Goal: Information Seeking & Learning: Learn about a topic

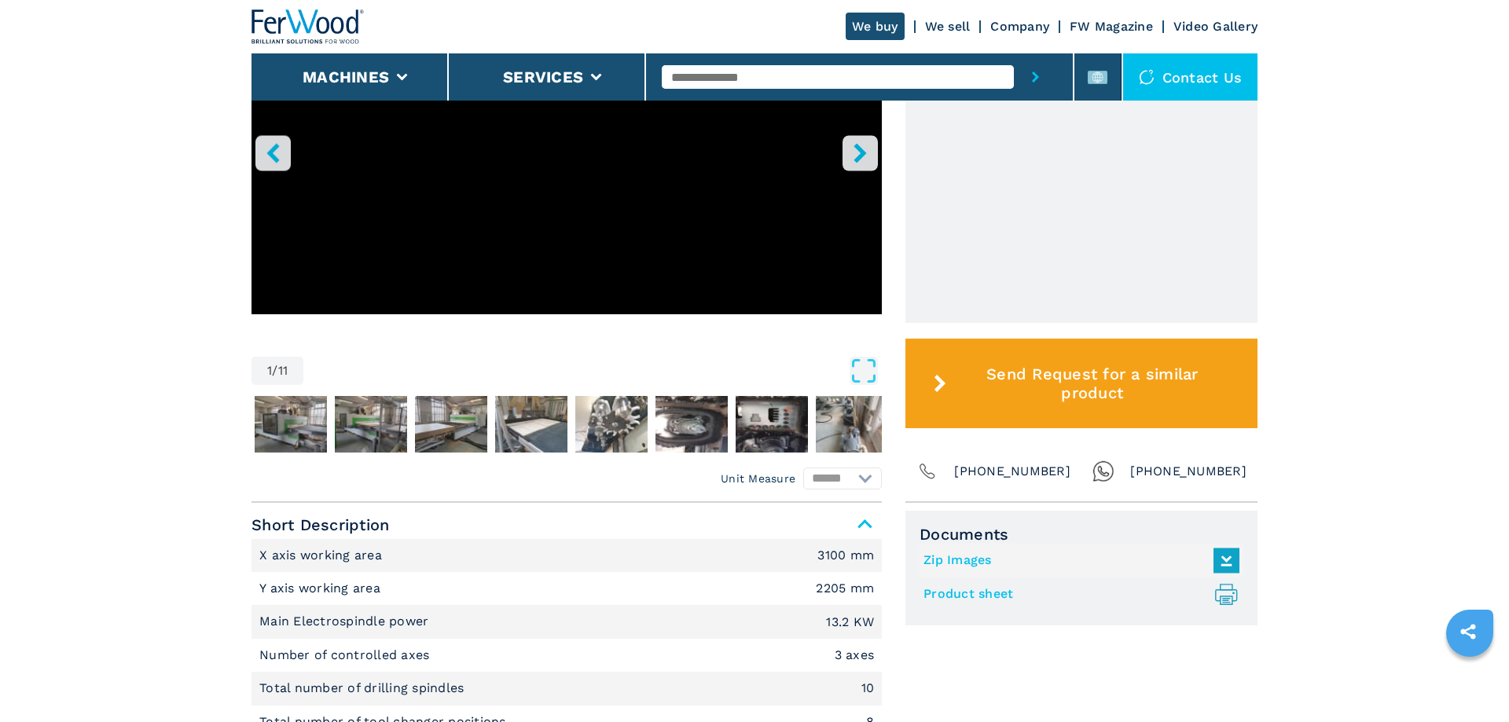
scroll to position [241, 0]
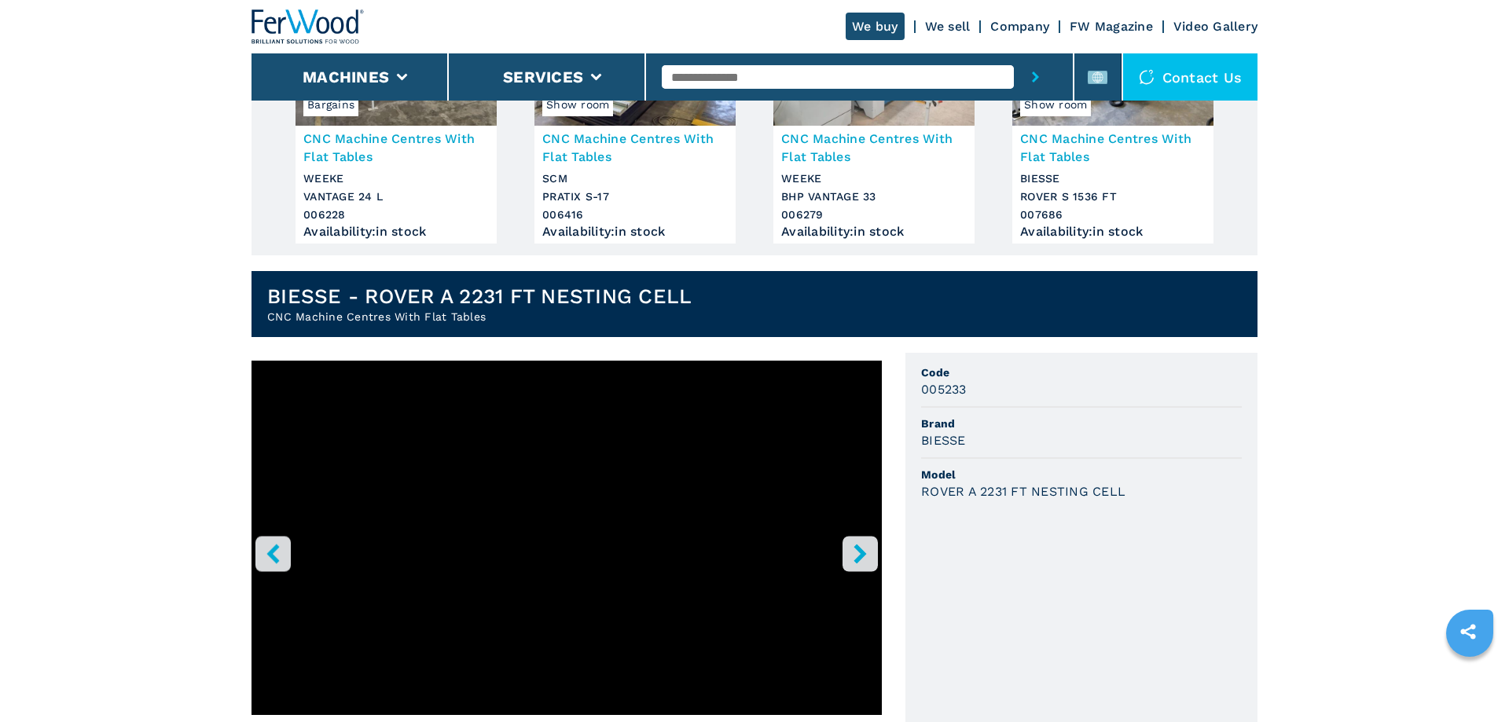
click at [866, 550] on icon "right-button" at bounding box center [860, 554] width 20 height 20
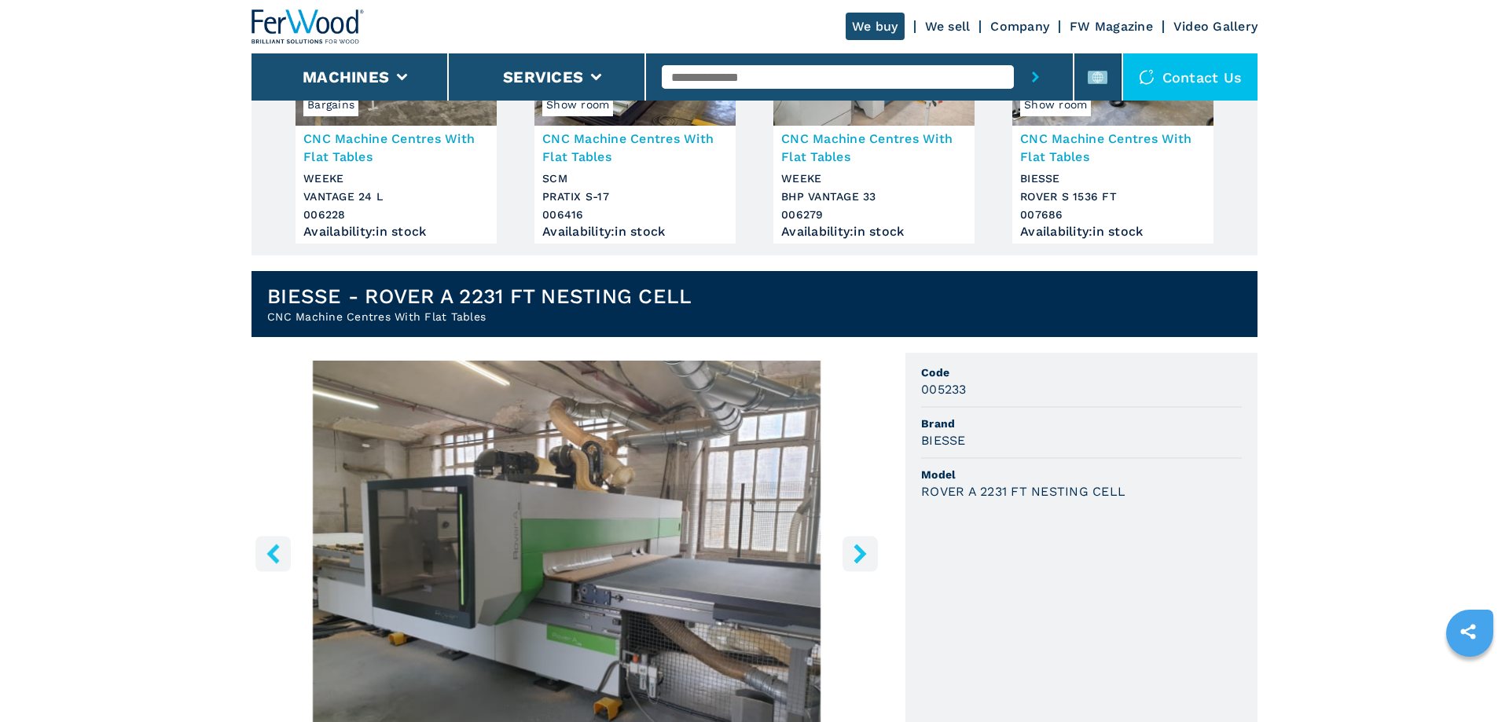
click at [856, 553] on icon "right-button" at bounding box center [860, 554] width 20 height 20
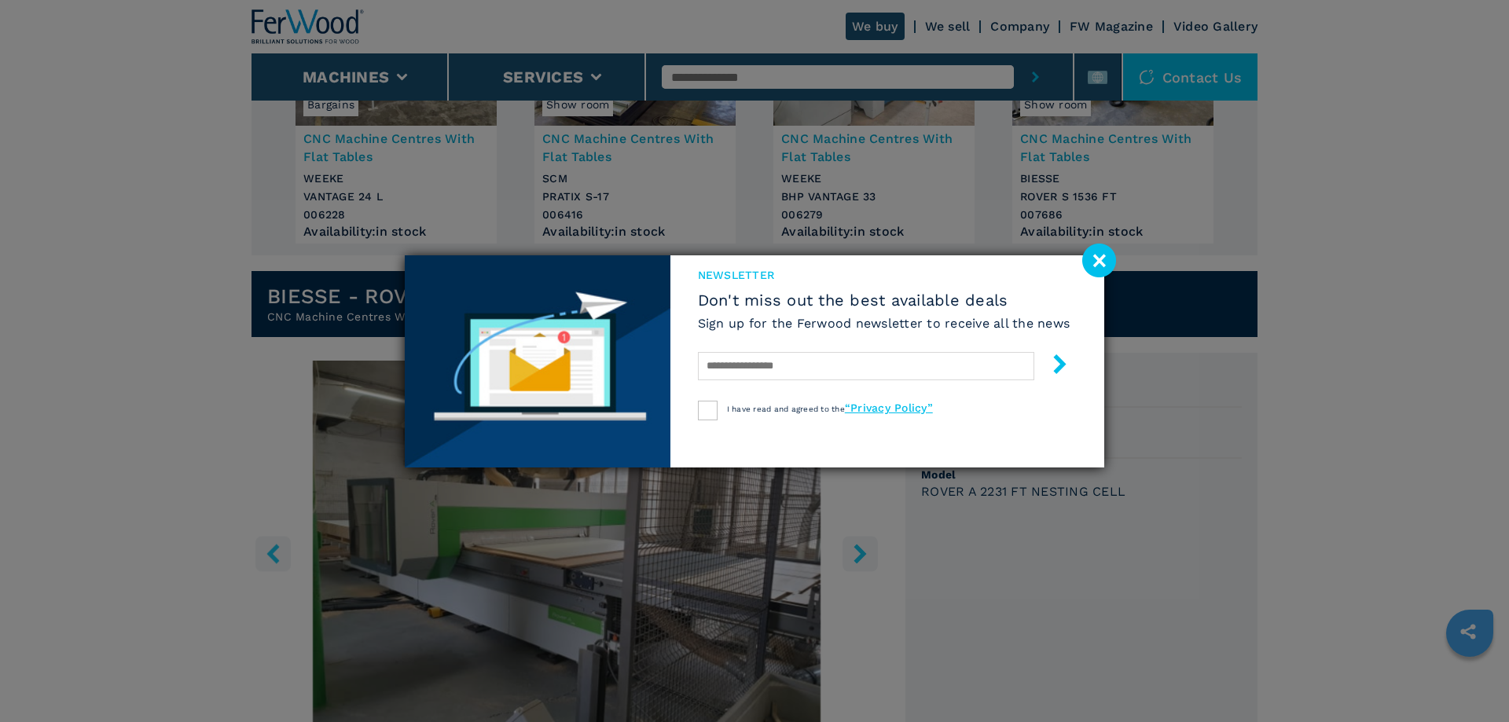
click at [1101, 251] on image at bounding box center [1099, 261] width 34 height 34
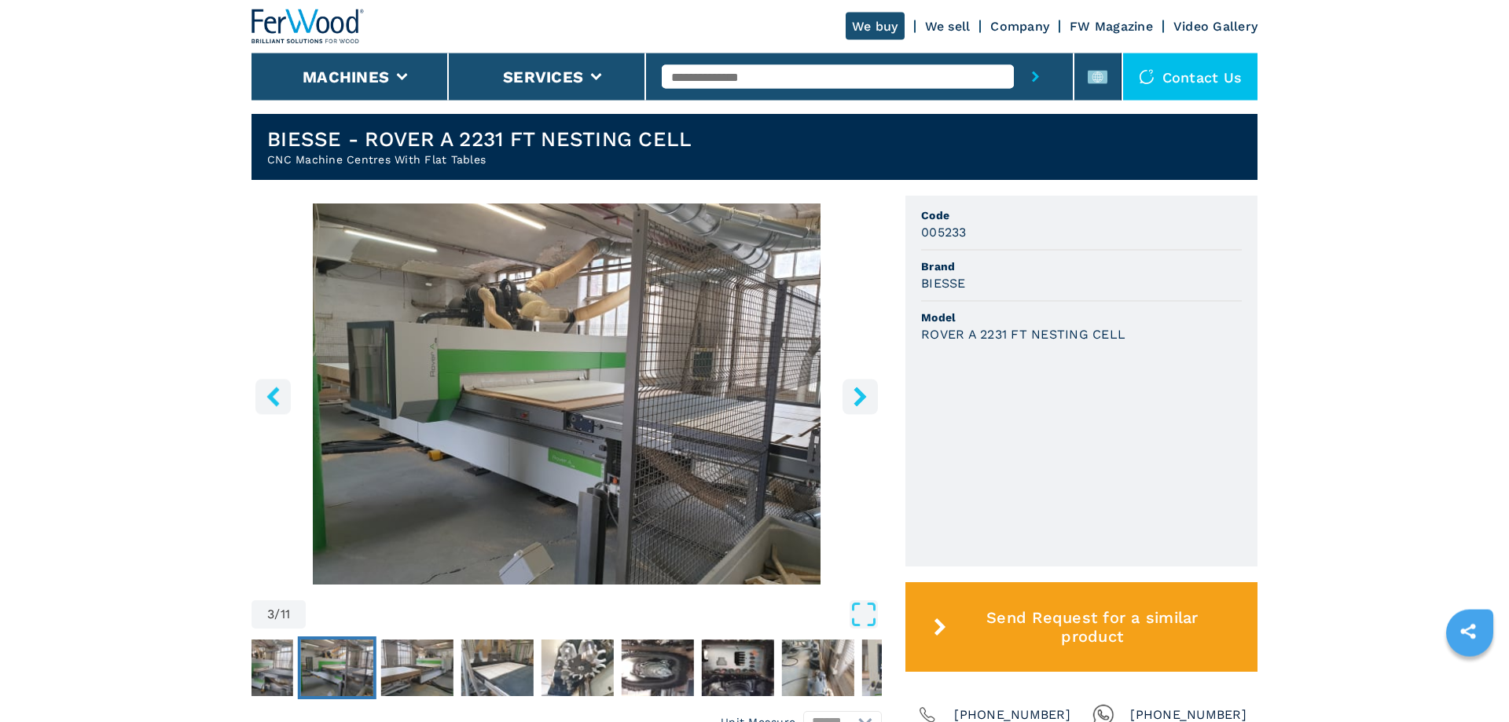
scroll to position [321, 0]
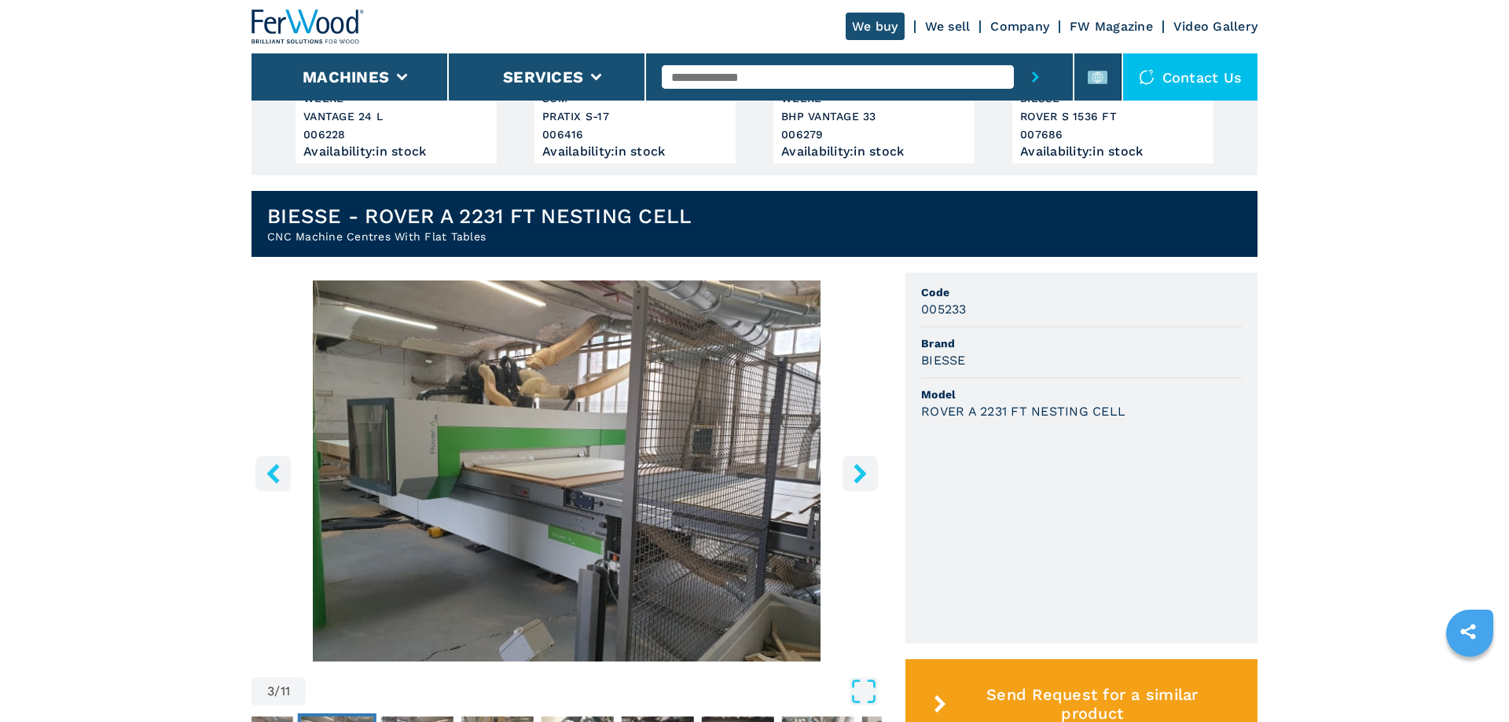
click at [872, 465] on button "right-button" at bounding box center [860, 473] width 35 height 35
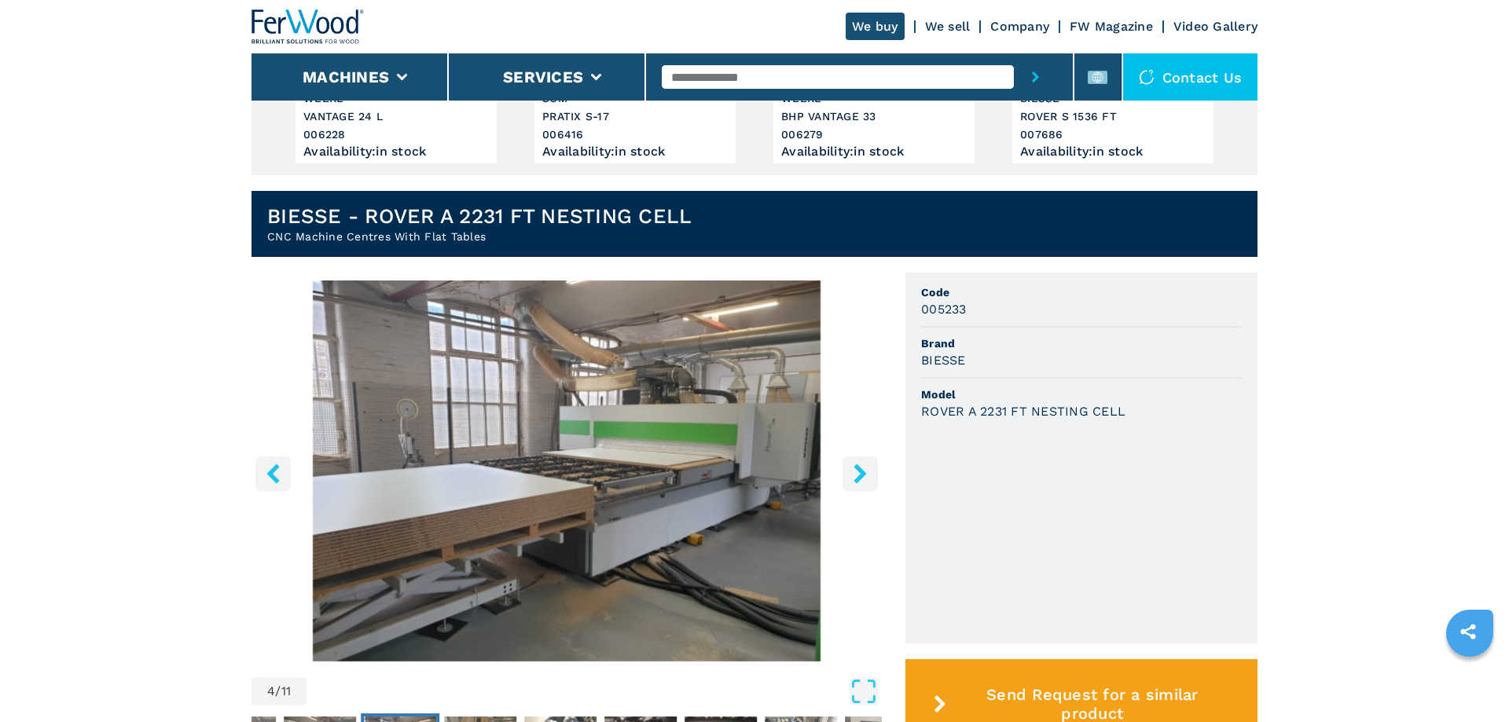
click at [872, 465] on button "right-button" at bounding box center [860, 473] width 35 height 35
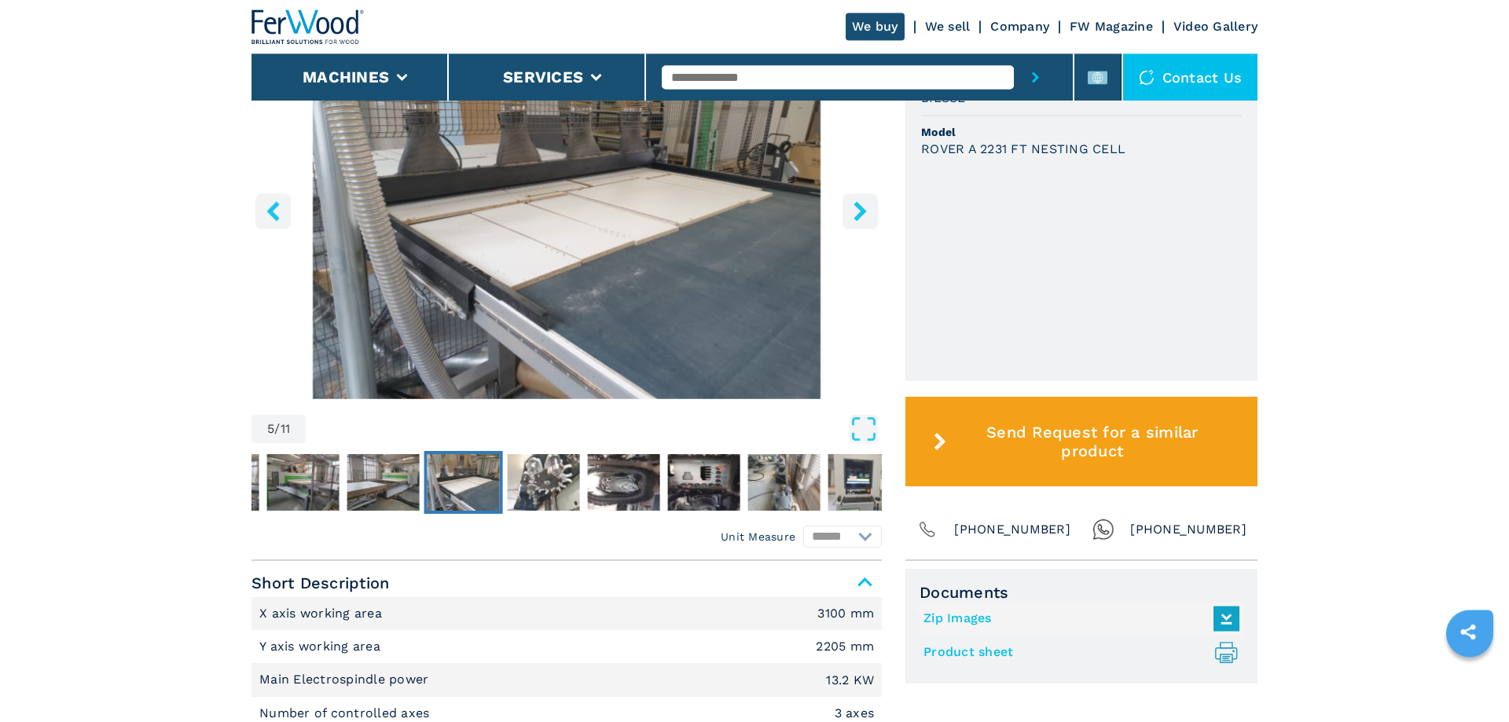
scroll to position [722, 0]
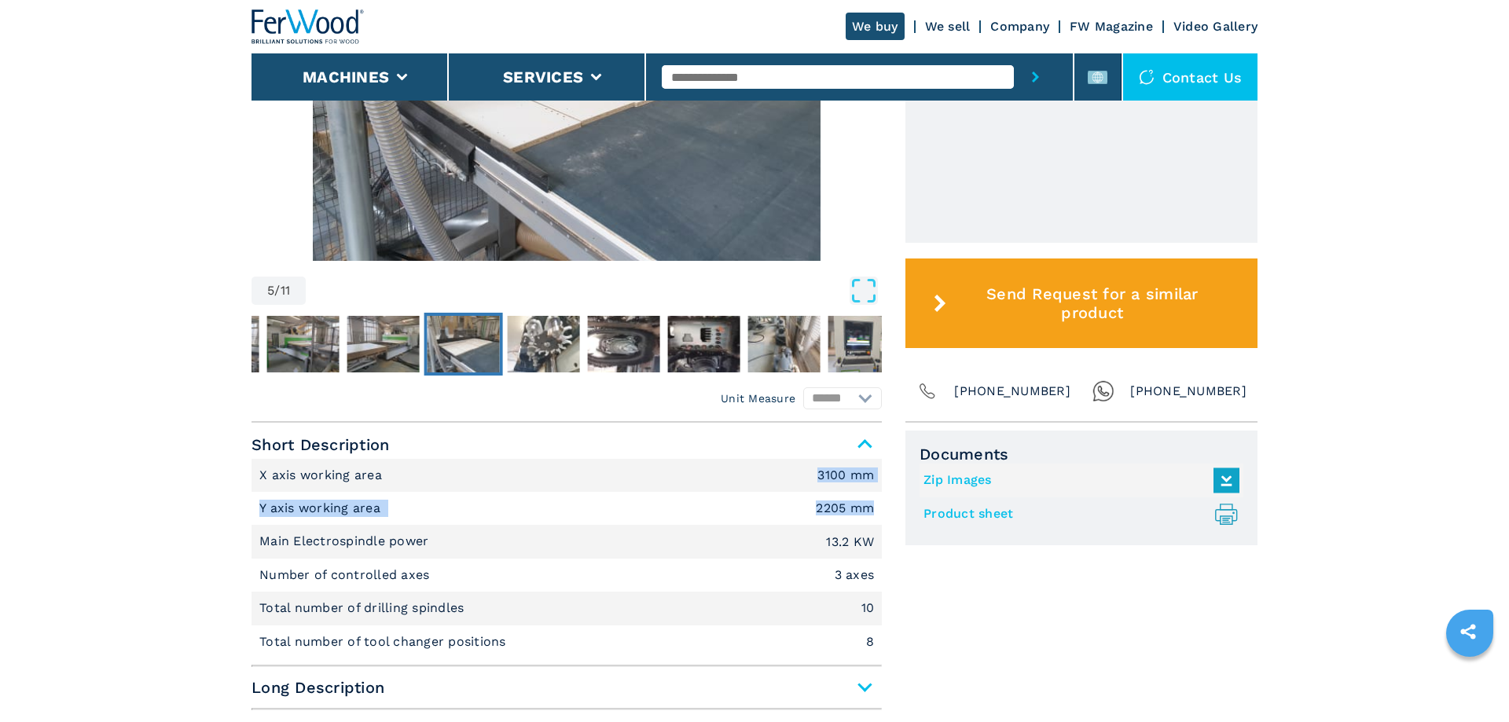
drag, startPoint x: 815, startPoint y: 487, endPoint x: 880, endPoint y: 525, distance: 74.7
click at [880, 525] on ul "X axis working area 3100 mm Y axis working area 2205 mm Main Electrospindle pow…" at bounding box center [567, 559] width 630 height 200
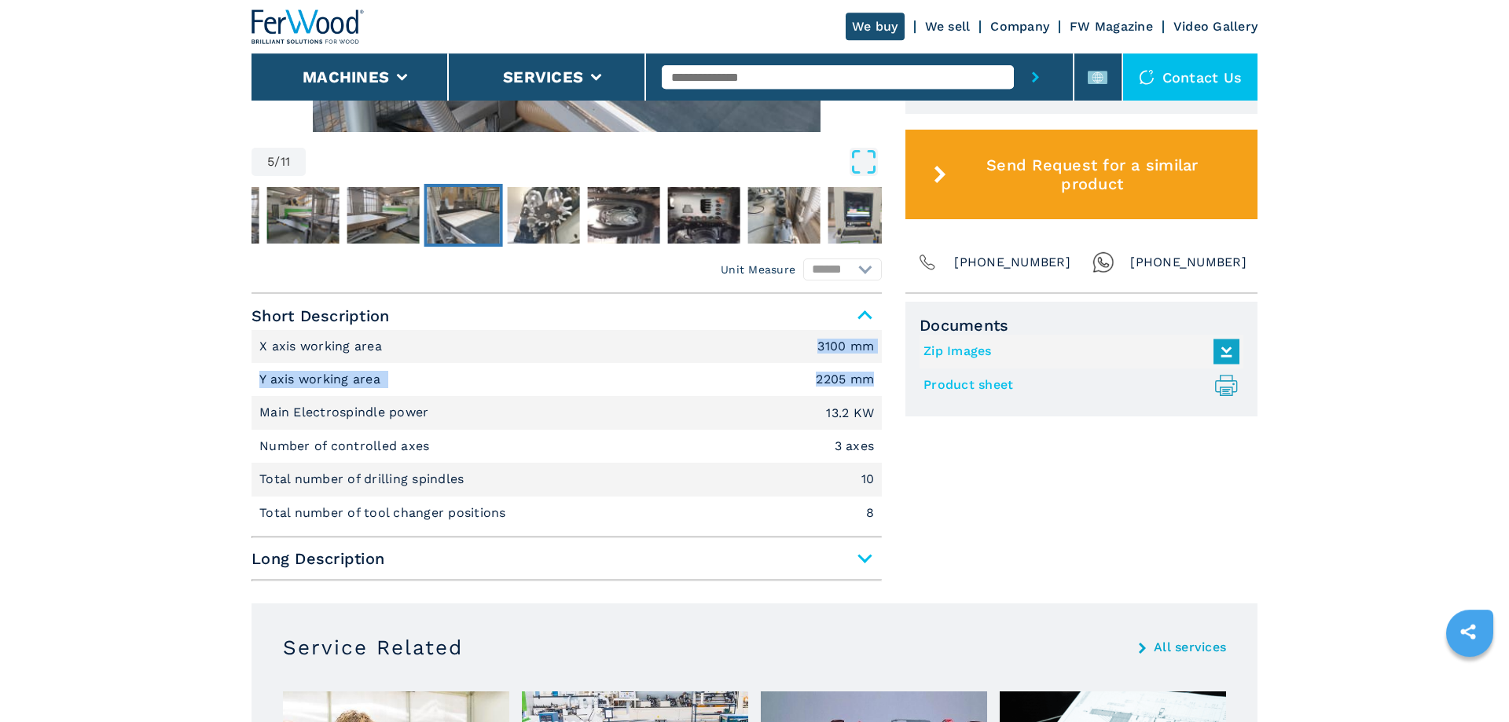
scroll to position [882, 0]
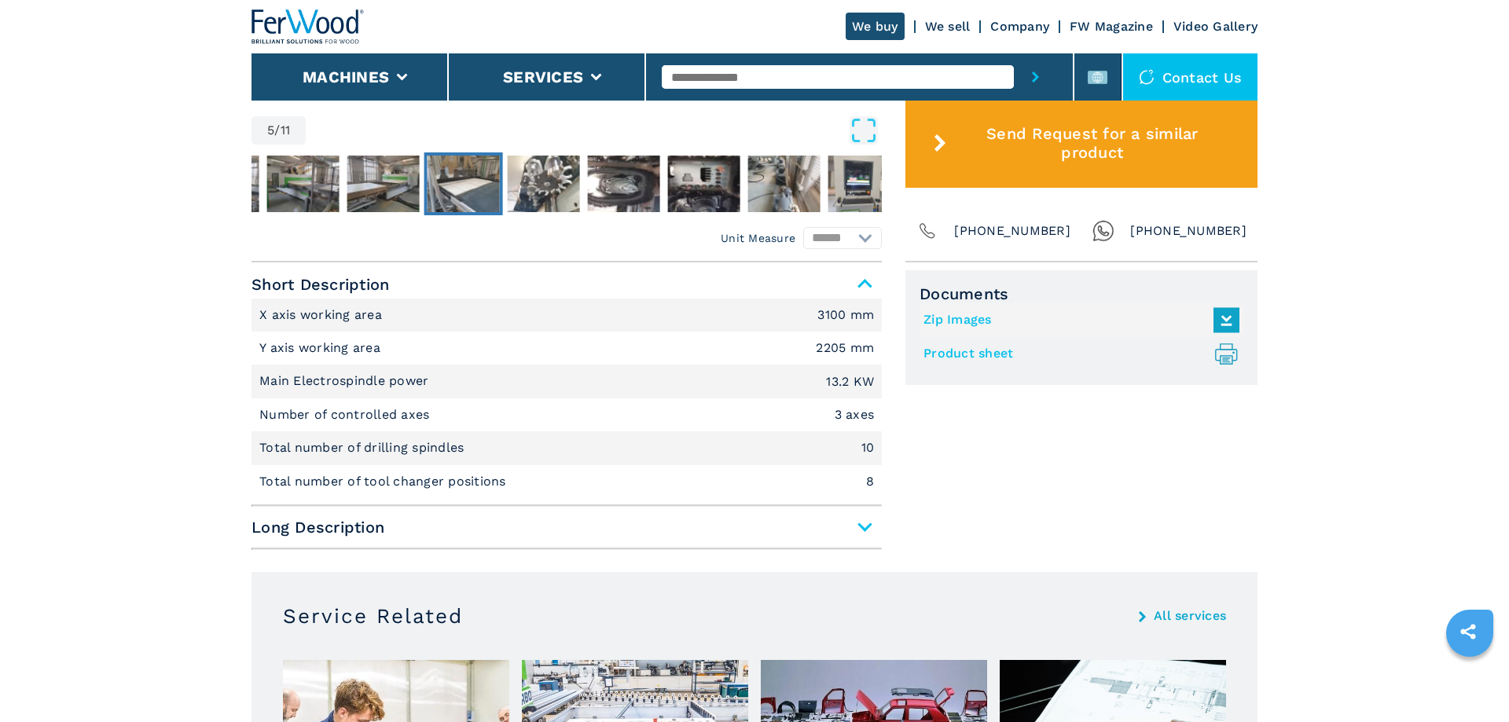
click at [778, 426] on li "Number of controlled axes 3 axes" at bounding box center [567, 415] width 630 height 33
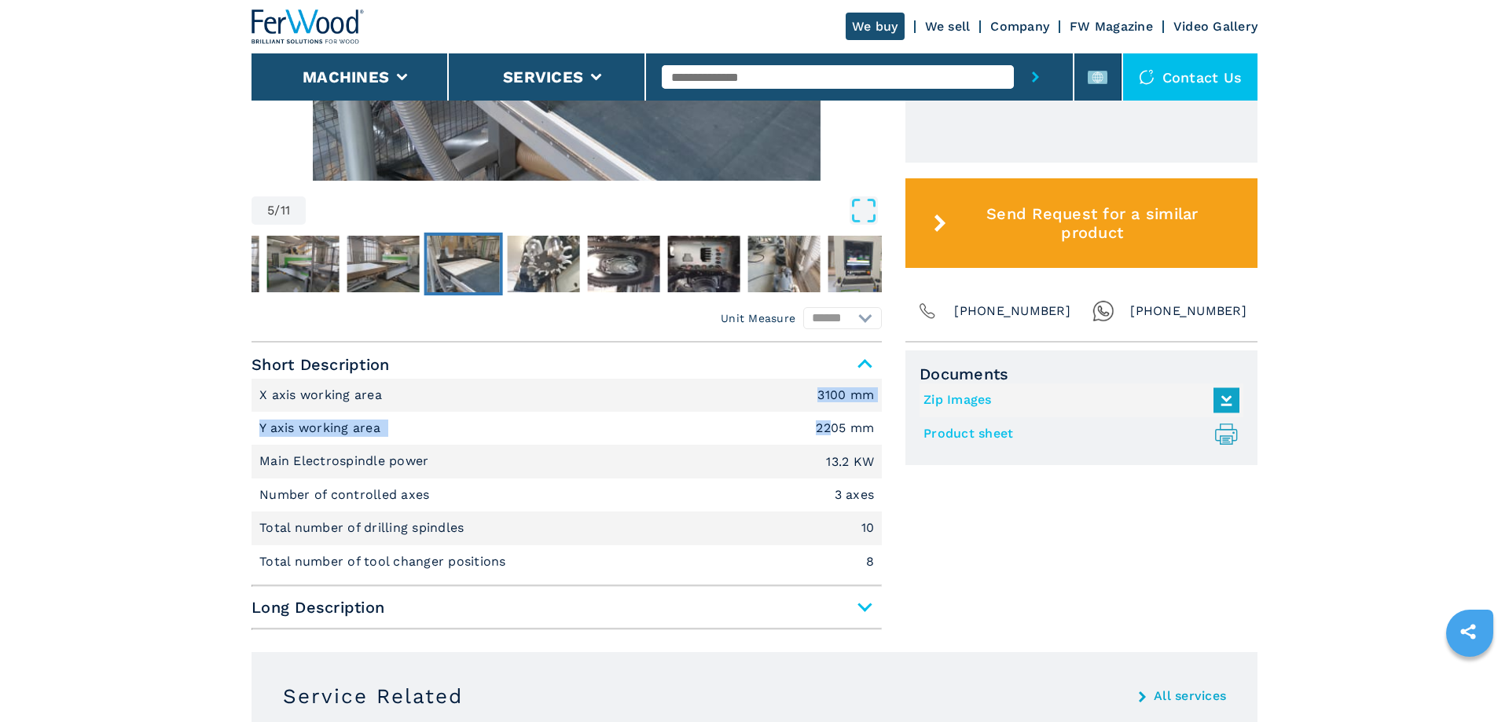
drag, startPoint x: 823, startPoint y: 398, endPoint x: 826, endPoint y: 428, distance: 30.0
click at [826, 428] on ul "X axis working area 3100 mm Y axis working area 2205 mm Main Electrospindle pow…" at bounding box center [567, 479] width 630 height 200
click at [815, 415] on li "Y axis working area 2205 mm" at bounding box center [567, 428] width 630 height 33
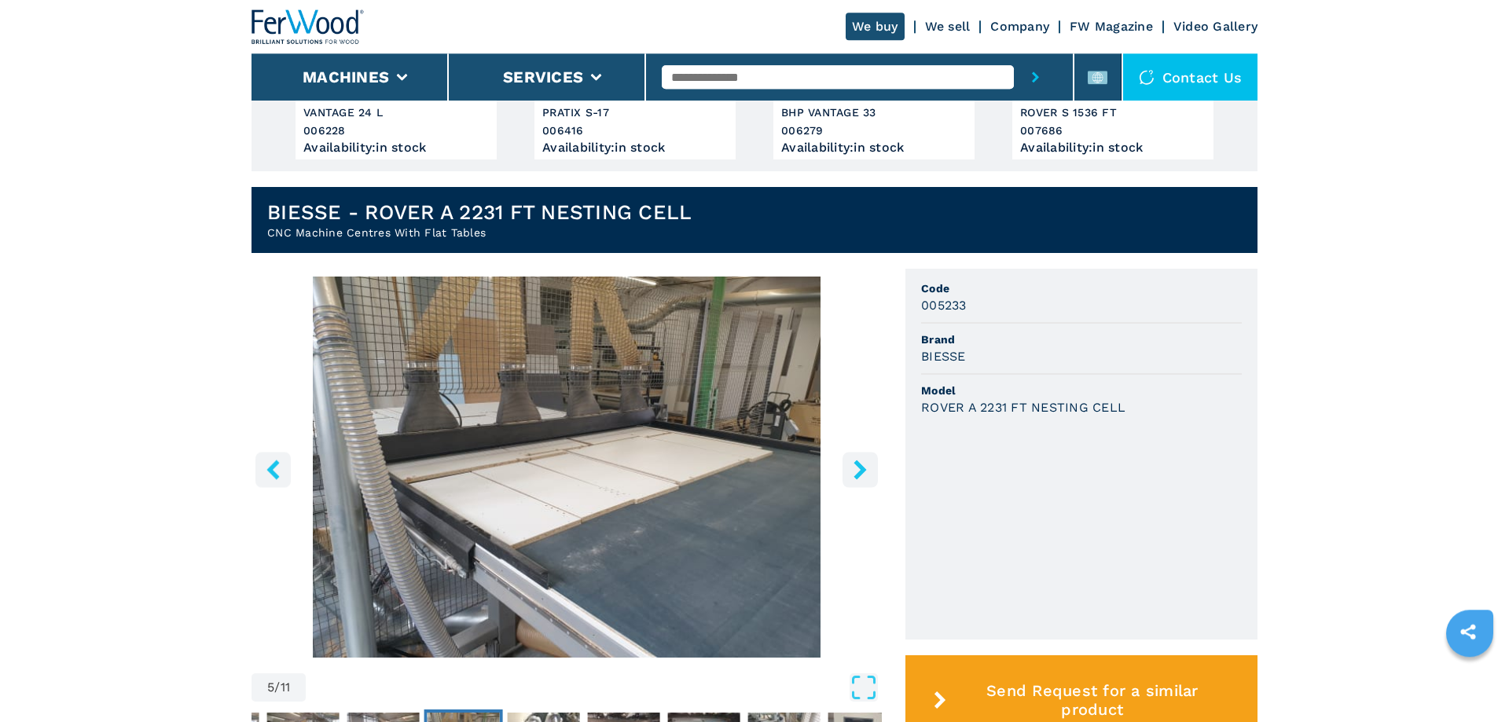
scroll to position [241, 0]
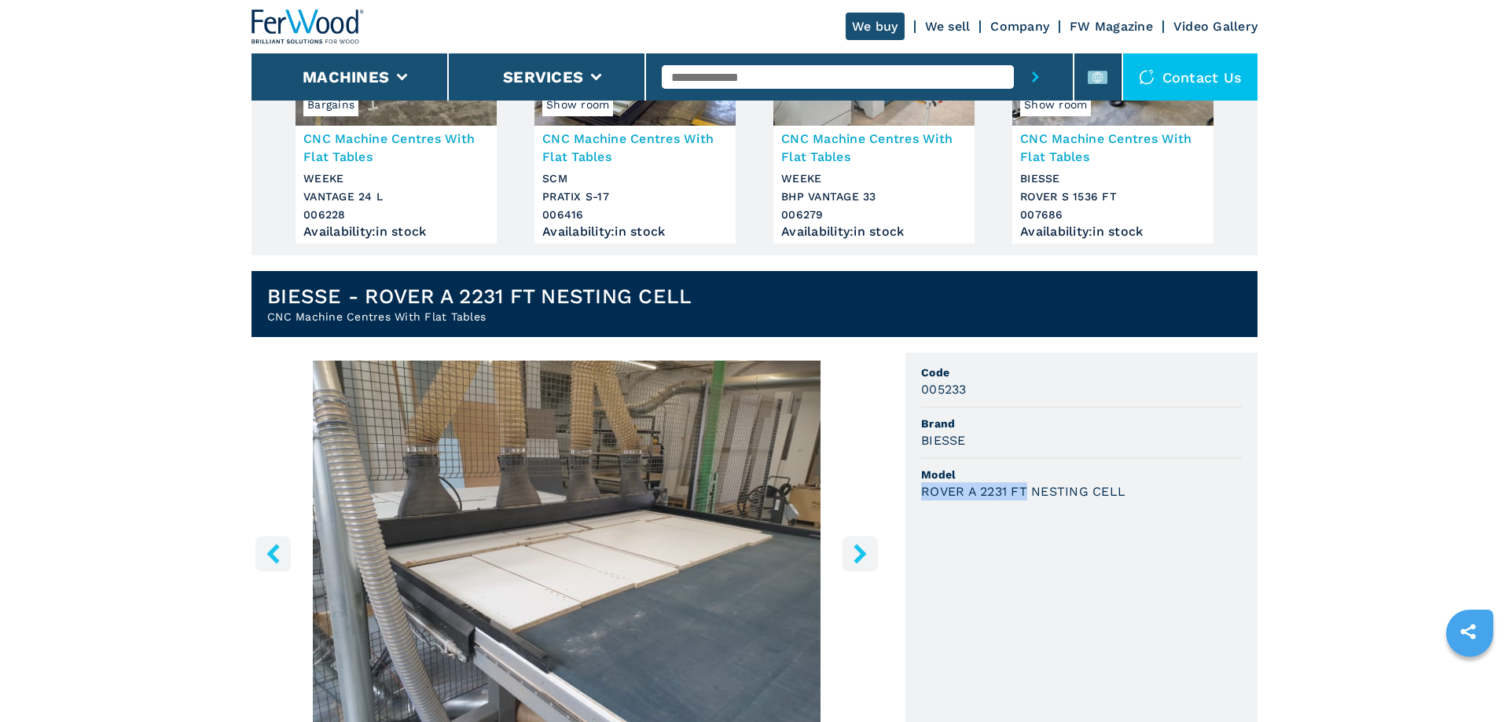
drag, startPoint x: 1030, startPoint y: 494, endPoint x: 905, endPoint y: 483, distance: 125.5
click at [905, 483] on div "5 / 11 Unit Measure ****** ******** Code 005233 Brand BIESSE Model ROVER A 2231…" at bounding box center [755, 628] width 1006 height 551
copy h3 "ROVER A 2231 FT"
